Goal: Information Seeking & Learning: Learn about a topic

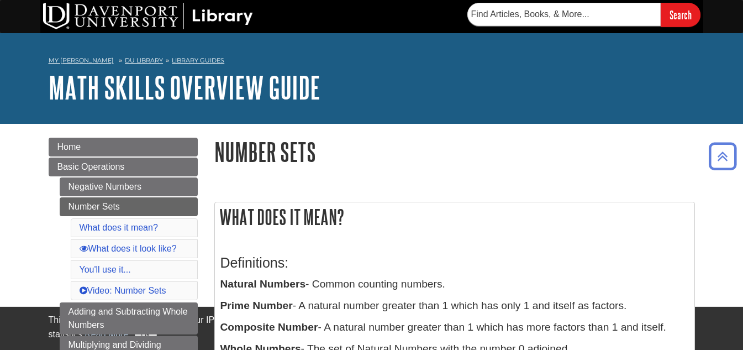
scroll to position [173, 0]
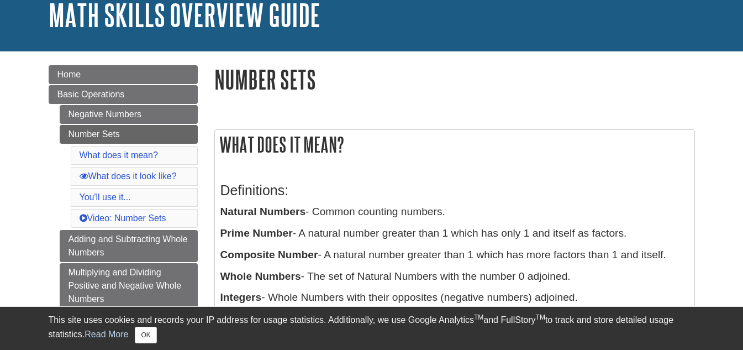
scroll to position [63, 0]
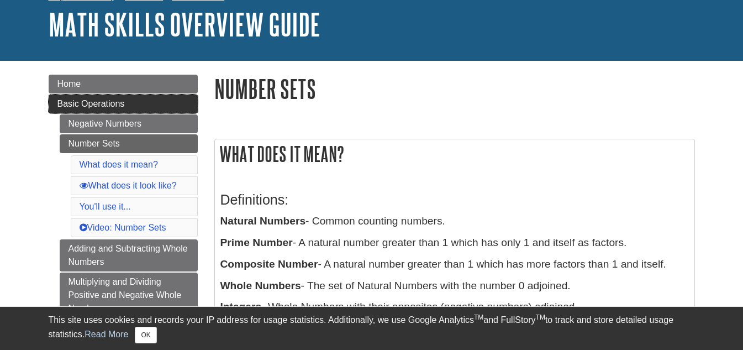
click at [133, 101] on link "Basic Operations" at bounding box center [123, 103] width 149 height 19
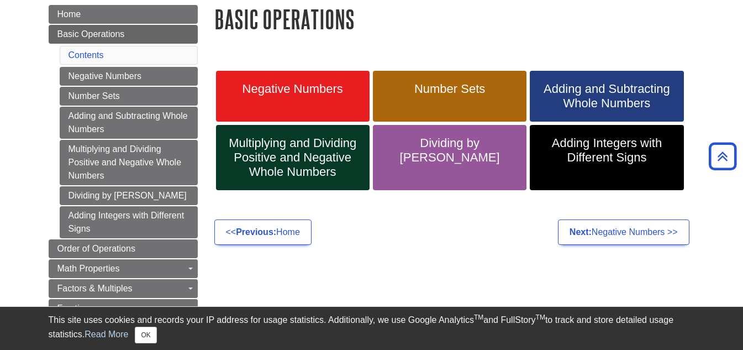
scroll to position [110, 0]
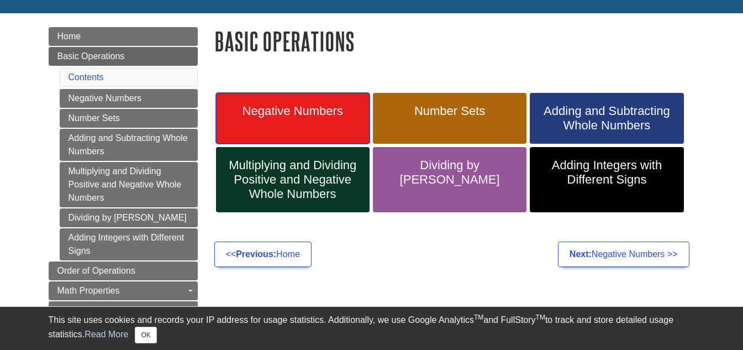
click at [323, 101] on link "Negative Numbers" at bounding box center [292, 118] width 153 height 51
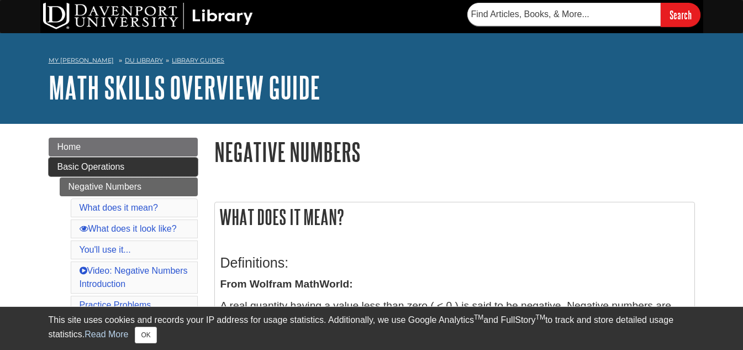
click at [187, 170] on link "Basic Operations" at bounding box center [123, 166] width 149 height 19
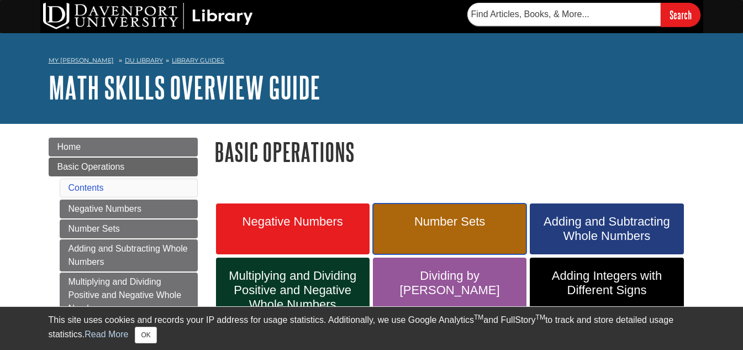
click at [423, 213] on link "Number Sets" at bounding box center [449, 228] width 153 height 51
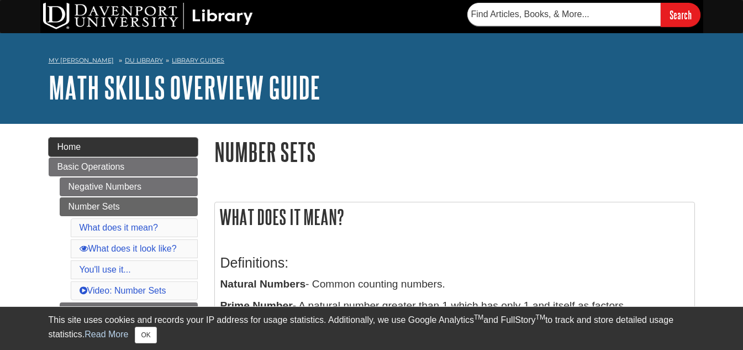
click at [110, 145] on link "Home" at bounding box center [123, 146] width 149 height 19
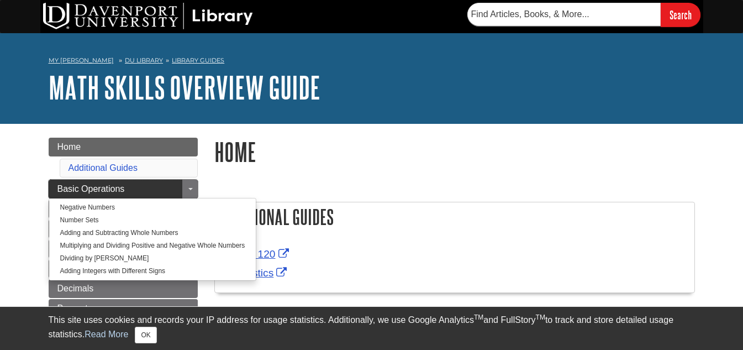
click at [95, 187] on span "Basic Operations" at bounding box center [90, 188] width 67 height 9
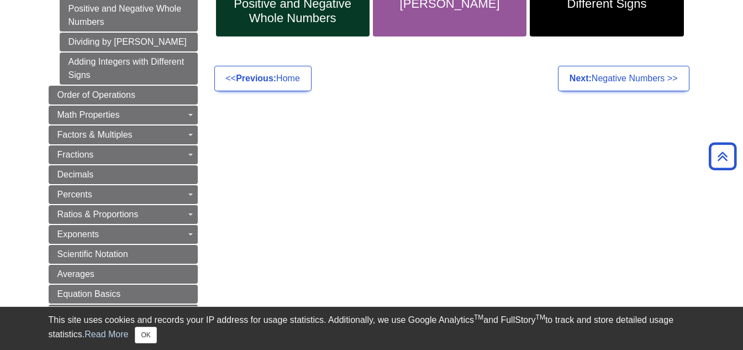
scroll to position [287, 0]
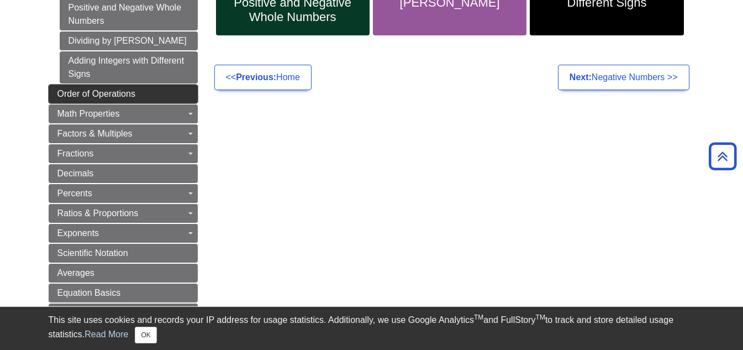
click at [122, 89] on span "Order of Operations" at bounding box center [96, 93] width 78 height 9
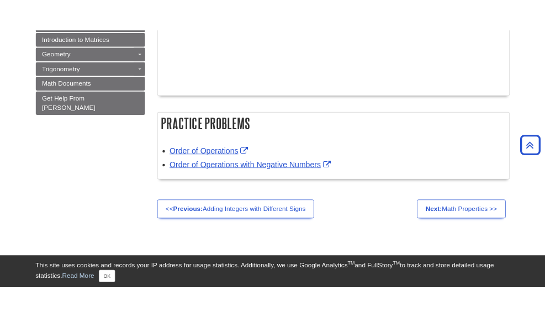
scroll to position [729, 0]
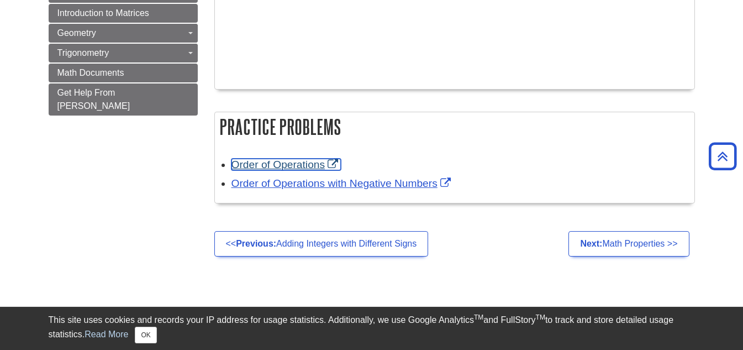
click at [248, 167] on link "Order of Operations" at bounding box center [286, 164] width 110 height 12
